Goal: Task Accomplishment & Management: Manage account settings

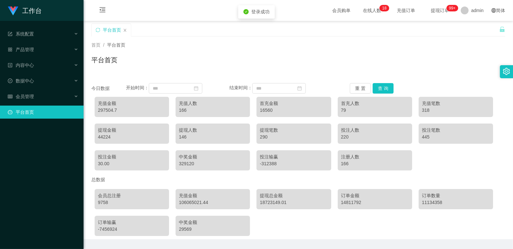
click at [177, 38] on div "首页 / 平台首页 / 平台首页" at bounding box center [297, 56] width 429 height 39
click at [37, 99] on div "会员管理" at bounding box center [41, 96] width 83 height 13
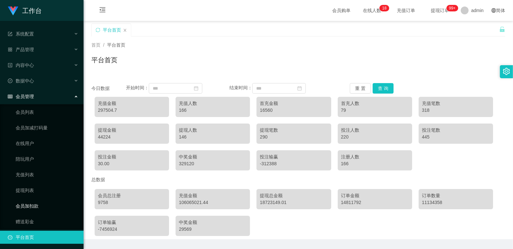
click at [42, 205] on link "会员加扣款" at bounding box center [47, 206] width 63 height 13
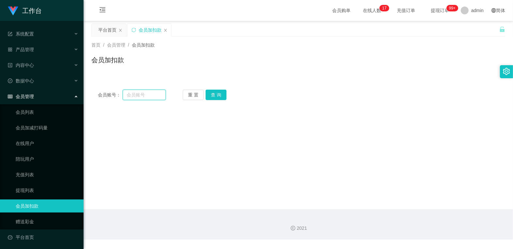
click at [143, 95] on input "text" at bounding box center [144, 95] width 43 height 10
paste input "mamu"
type input "mamu"
drag, startPoint x: 210, startPoint y: 92, endPoint x: 224, endPoint y: 96, distance: 14.9
click at [210, 92] on button "查 询" at bounding box center [215, 95] width 21 height 10
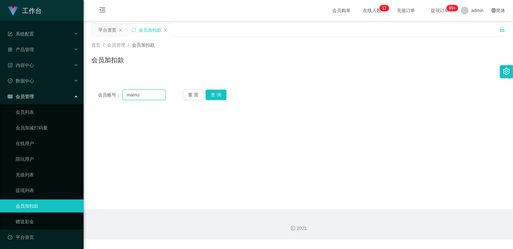
drag, startPoint x: 152, startPoint y: 95, endPoint x: 124, endPoint y: 96, distance: 28.0
click at [124, 96] on input "mamu" at bounding box center [144, 95] width 43 height 10
click at [137, 103] on div "会员账号： mamu 重 置 查 询 会员账号 会员姓名 账号余额 操作类型 人工加款 人工扣款 金额 确 定" at bounding box center [298, 94] width 414 height 23
click at [144, 92] on input "mamu" at bounding box center [144, 95] width 43 height 10
click at [27, 224] on link "赠送彩金" at bounding box center [47, 221] width 63 height 13
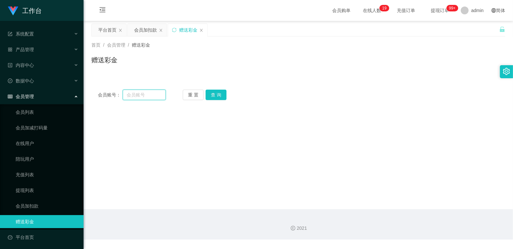
click at [145, 92] on input "text" at bounding box center [144, 95] width 43 height 10
paste input "mamu"
type input "mamu"
drag, startPoint x: 214, startPoint y: 93, endPoint x: 219, endPoint y: 117, distance: 24.3
click at [214, 93] on button "查 询" at bounding box center [215, 95] width 21 height 10
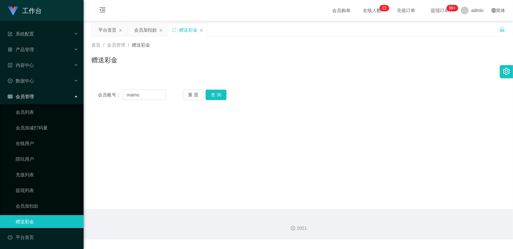
click at [319, 70] on div "首页 / 会员管理 / 赠送彩金 / 赠送彩金" at bounding box center [297, 56] width 429 height 39
click at [37, 93] on div "会员管理" at bounding box center [41, 96] width 83 height 13
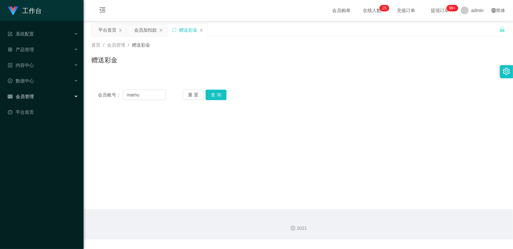
click at [40, 92] on div "会员管理" at bounding box center [41, 96] width 83 height 13
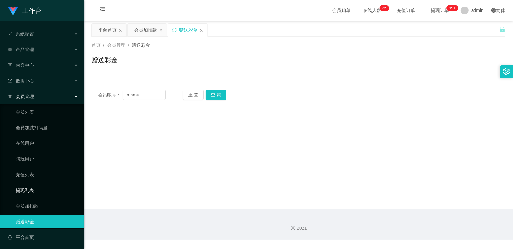
click at [29, 192] on link "提现列表" at bounding box center [47, 190] width 63 height 13
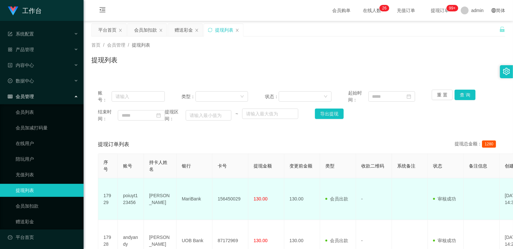
click at [147, 207] on td "[PERSON_NAME]" at bounding box center [160, 199] width 33 height 42
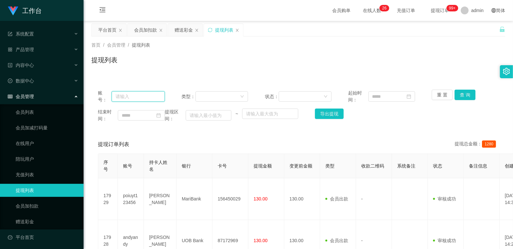
click at [152, 94] on input "text" at bounding box center [138, 96] width 53 height 10
paste input "mamu"
type input "mamu"
click at [459, 95] on button "查 询" at bounding box center [464, 95] width 21 height 10
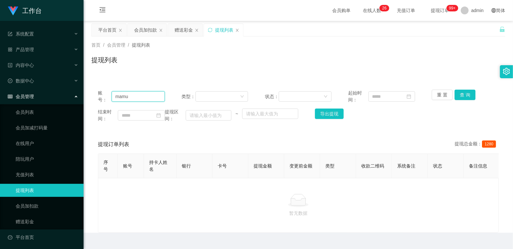
drag, startPoint x: 138, startPoint y: 95, endPoint x: 84, endPoint y: 93, distance: 54.5
click at [86, 93] on main "关闭左侧 关闭右侧 关闭其它 刷新页面 平台首页 会员加扣款 赠送彩金 提现列表 首页 / 会员管理 / 提现列表 / 提现列表 账号： mamu 类型： 状…" at bounding box center [297, 127] width 429 height 212
click at [287, 97] on div at bounding box center [302, 97] width 41 height 10
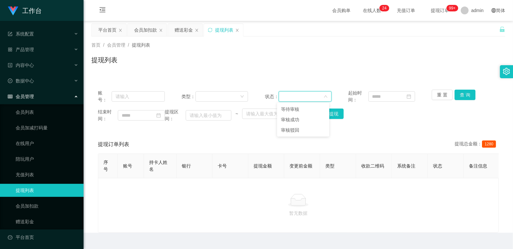
click at [240, 132] on div "账号： 类型： 状态： 起始时间： 重 置 查 询 结束时间： 提现区间： ~ 导出提现 提现订单列表 提现总金额： 1280 序号 账号 持卡人姓名 银行 …" at bounding box center [298, 158] width 414 height 150
click at [37, 111] on link "会员列表" at bounding box center [47, 112] width 63 height 13
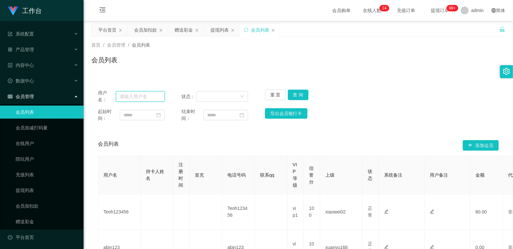
click at [150, 96] on input "text" at bounding box center [140, 96] width 49 height 10
paste input "mamu"
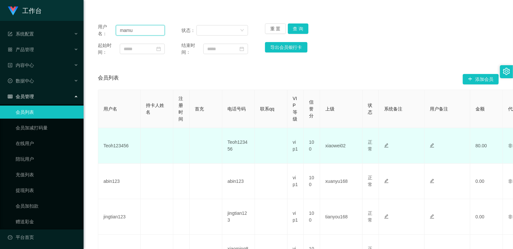
scroll to position [72, 0]
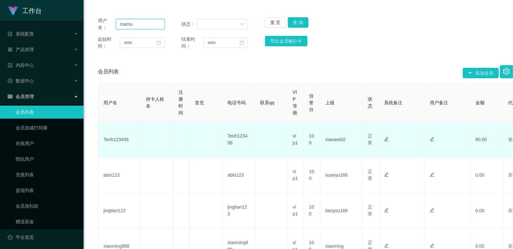
type input "mamu"
click at [371, 141] on span "正常" at bounding box center [370, 139] width 5 height 12
click at [385, 138] on icon "图标: edit" at bounding box center [386, 139] width 5 height 5
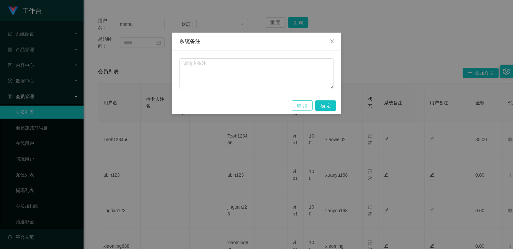
click at [306, 110] on button "取 消" at bounding box center [302, 105] width 21 height 10
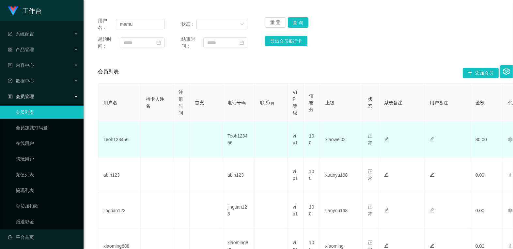
click at [372, 144] on td "正常 禁止登录 禁止投注 禁止提现 禁止充值" at bounding box center [370, 140] width 16 height 36
click at [369, 142] on span "正常" at bounding box center [370, 139] width 5 height 12
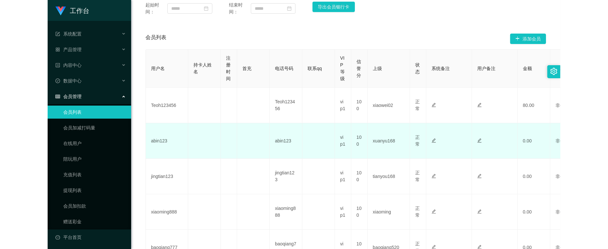
scroll to position [109, 0]
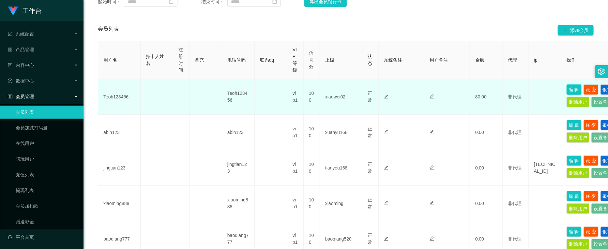
click at [512, 88] on button "编 辑" at bounding box center [573, 89] width 15 height 10
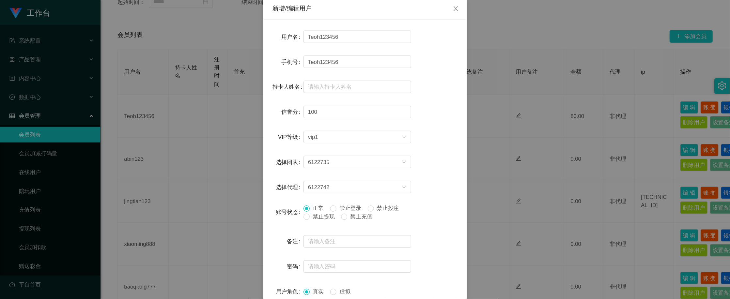
scroll to position [36, 0]
click at [440, 21] on div "新增/编辑用户 用户名 Teoh123456 手机号 Teoh123456 持卡人姓名 信誉分 100 VIP等级 选择VIP等级 vip1 选择团队 612…" at bounding box center [304, 124] width 608 height 249
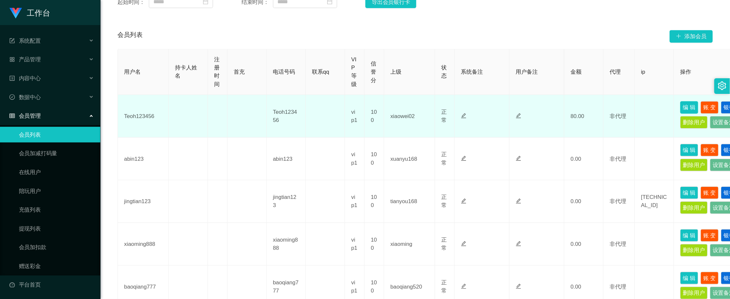
scroll to position [108, 0]
